Goal: Transaction & Acquisition: Subscribe to service/newsletter

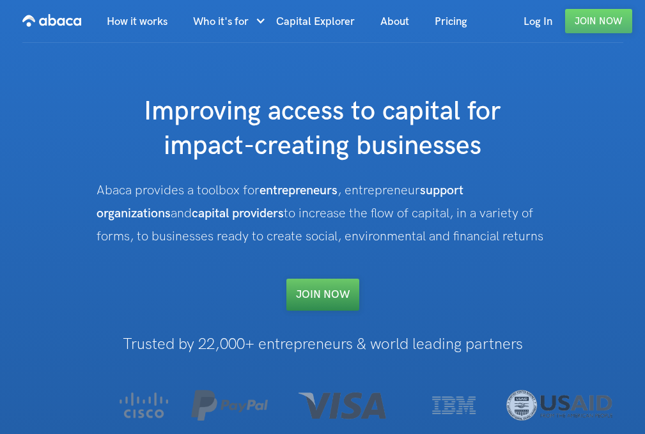
scroll to position [64, 0]
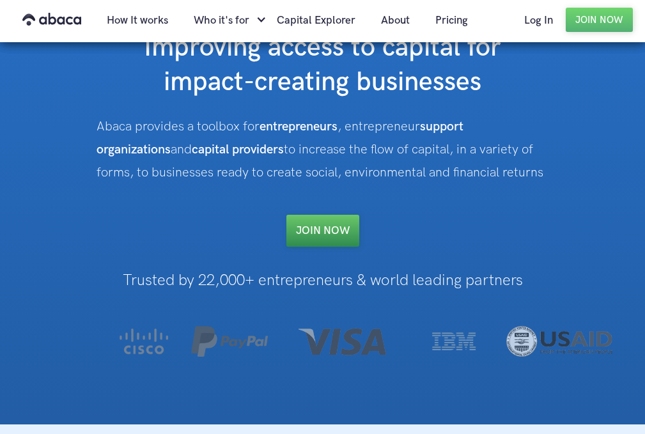
click at [322, 239] on link "Join NOW" at bounding box center [323, 231] width 73 height 32
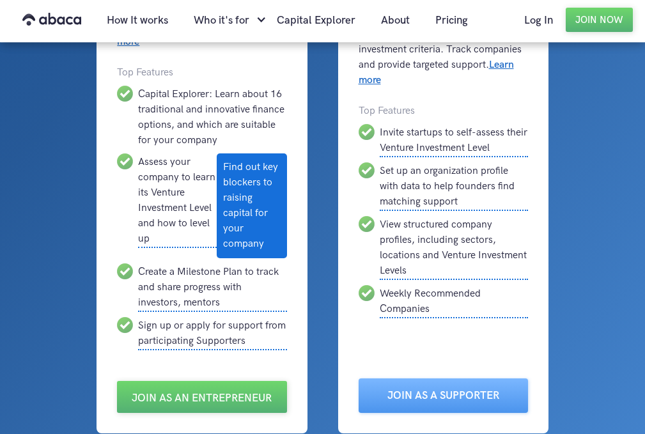
scroll to position [256, 0]
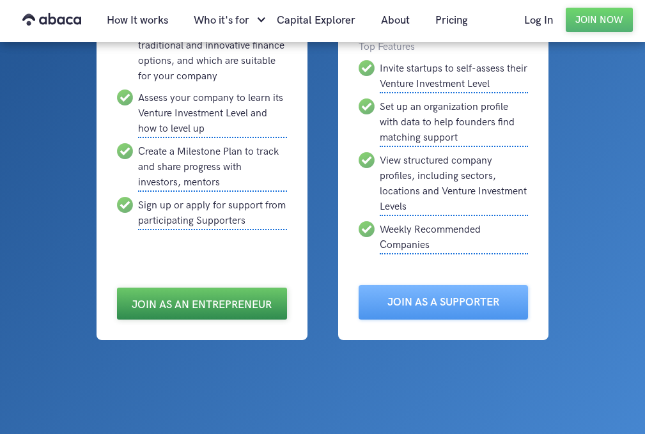
click at [196, 293] on link "Join as an Entrepreneur" at bounding box center [201, 304] width 169 height 32
